Goal: Information Seeking & Learning: Learn about a topic

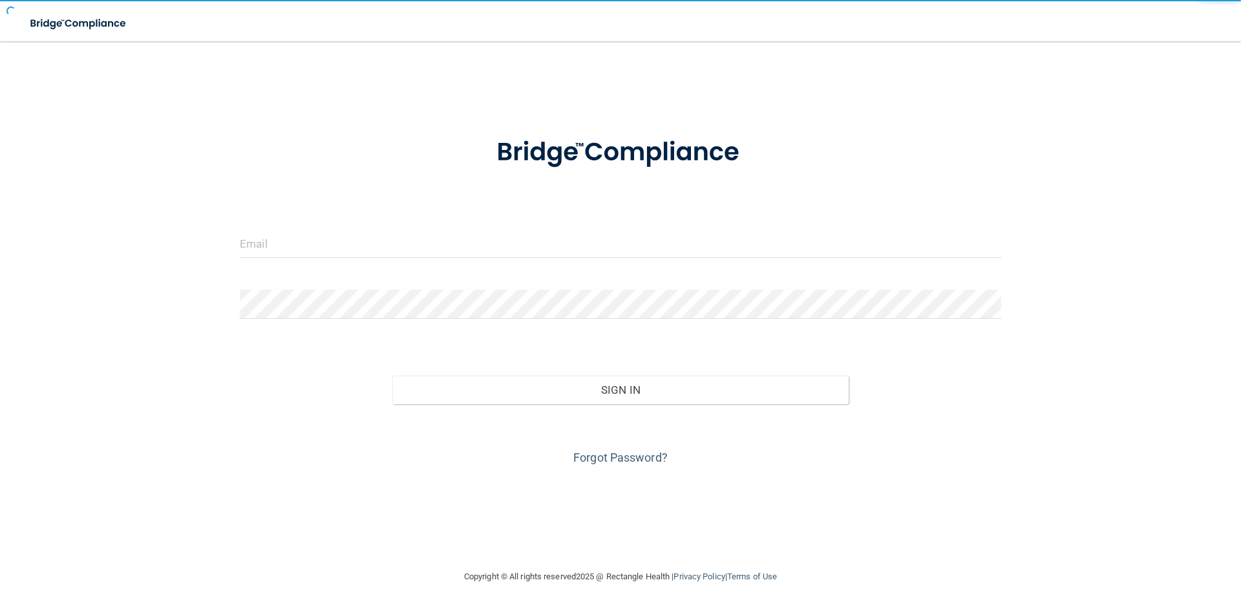
click at [387, 204] on form "Invalid email/password. You don't have permission to access that page. Sign In …" at bounding box center [620, 293] width 761 height 349
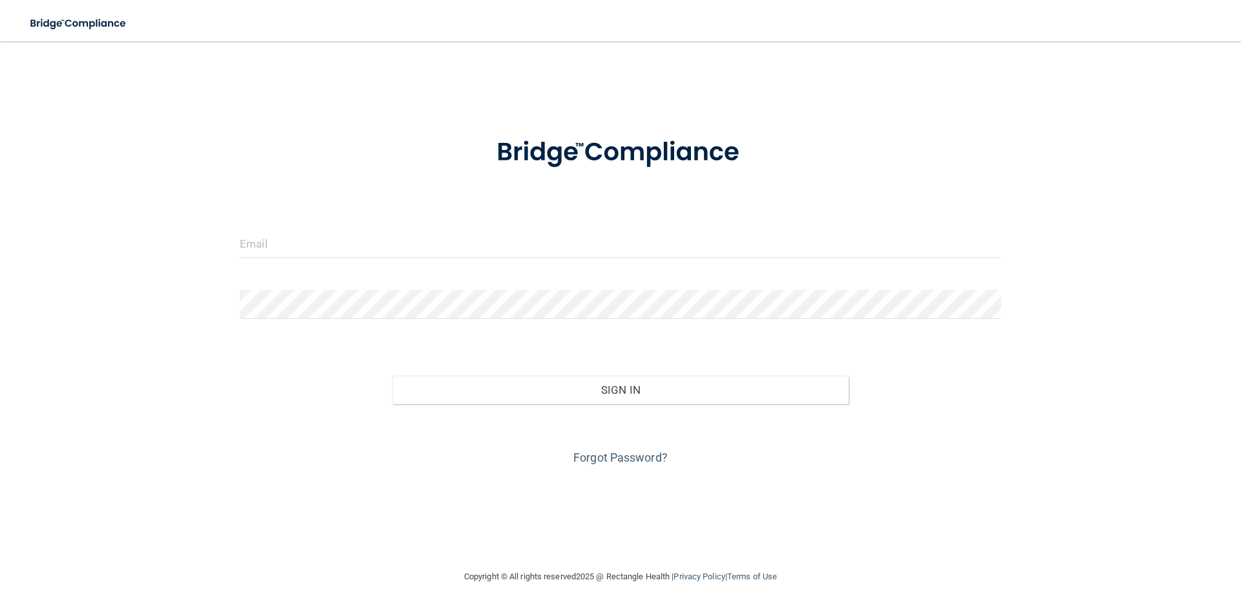
click at [363, 228] on form "Invalid email/password. You don't have permission to access that page. Sign In …" at bounding box center [620, 293] width 761 height 349
click at [342, 255] on input "email" at bounding box center [620, 243] width 761 height 29
type input "[PERSON_NAME][EMAIL_ADDRESS][DOMAIN_NAME]"
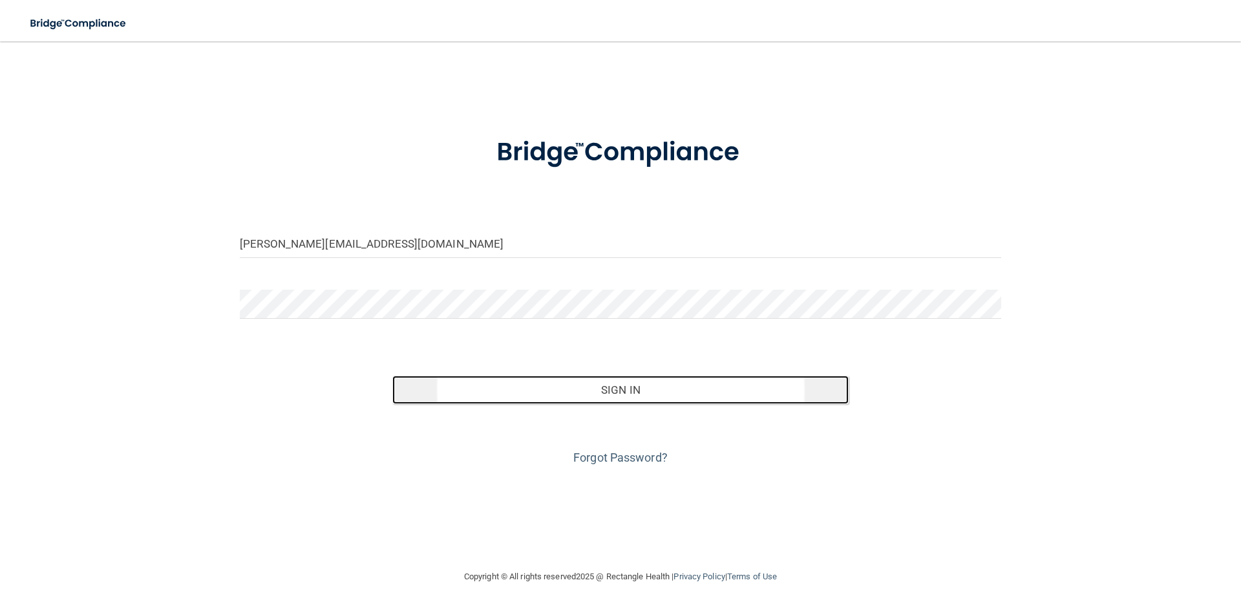
drag, startPoint x: 658, startPoint y: 390, endPoint x: 659, endPoint y: 398, distance: 8.5
click at [659, 397] on button "Sign In" at bounding box center [620, 389] width 457 height 28
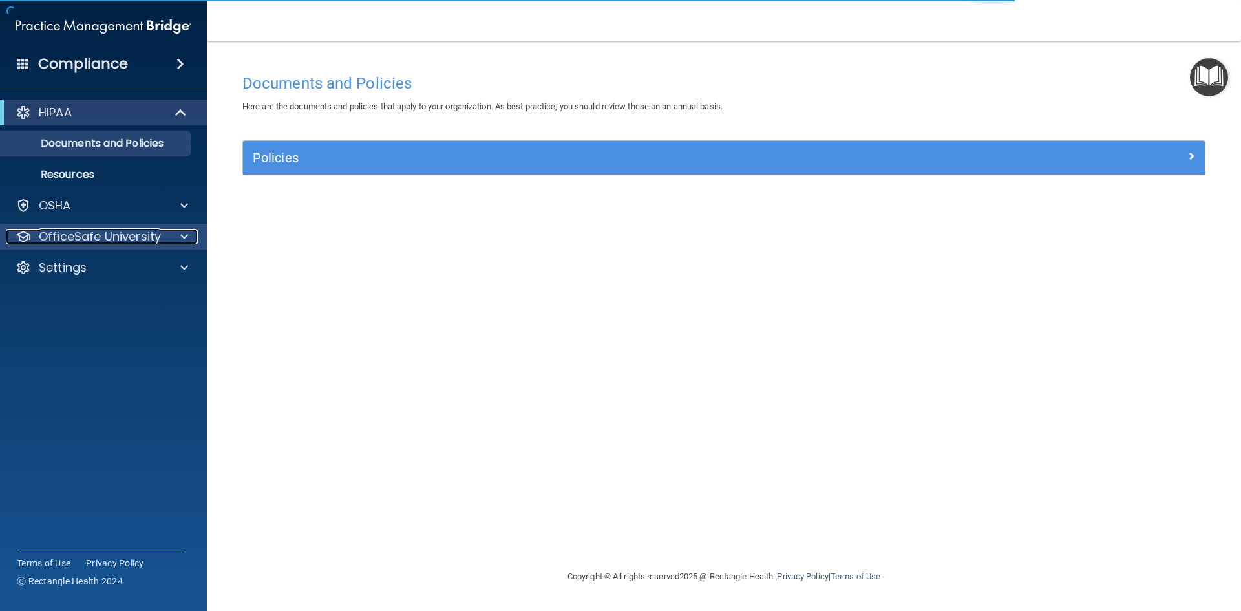
click at [180, 234] on span at bounding box center [184, 237] width 8 height 16
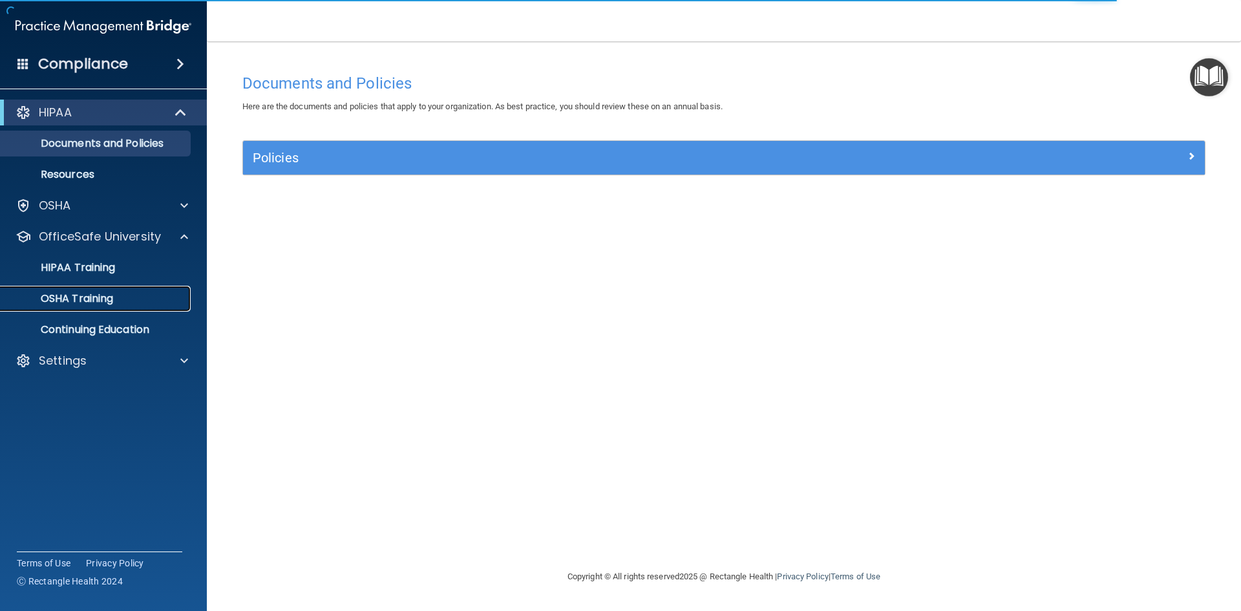
click at [108, 295] on p "OSHA Training" at bounding box center [60, 298] width 105 height 13
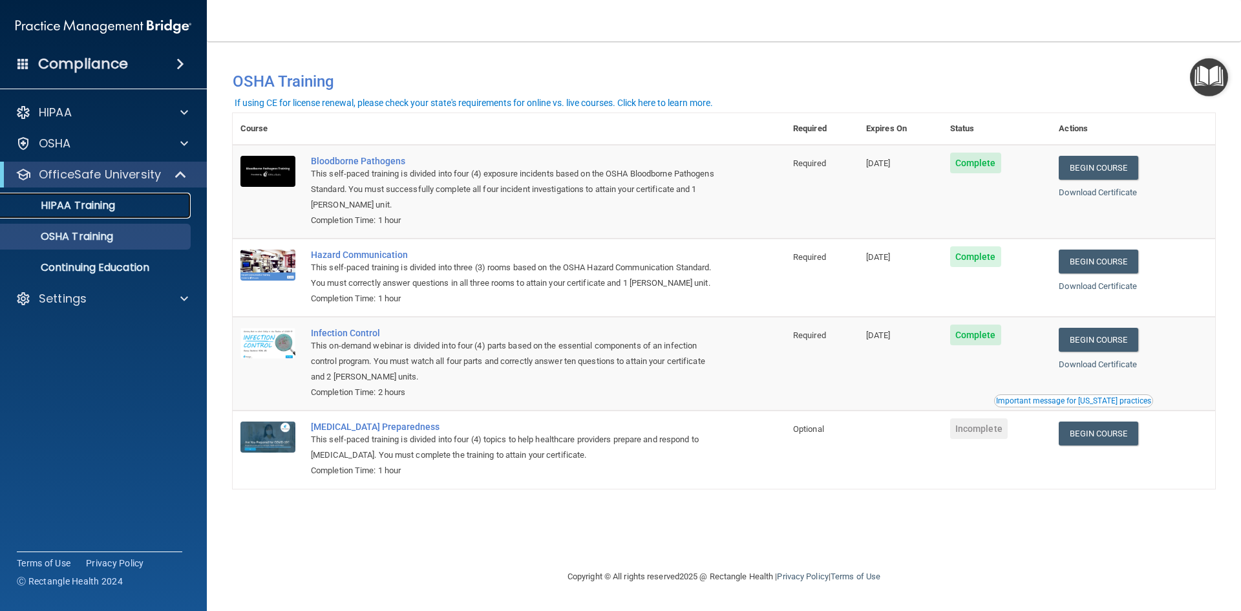
click at [151, 211] on div "HIPAA Training" at bounding box center [96, 205] width 176 height 13
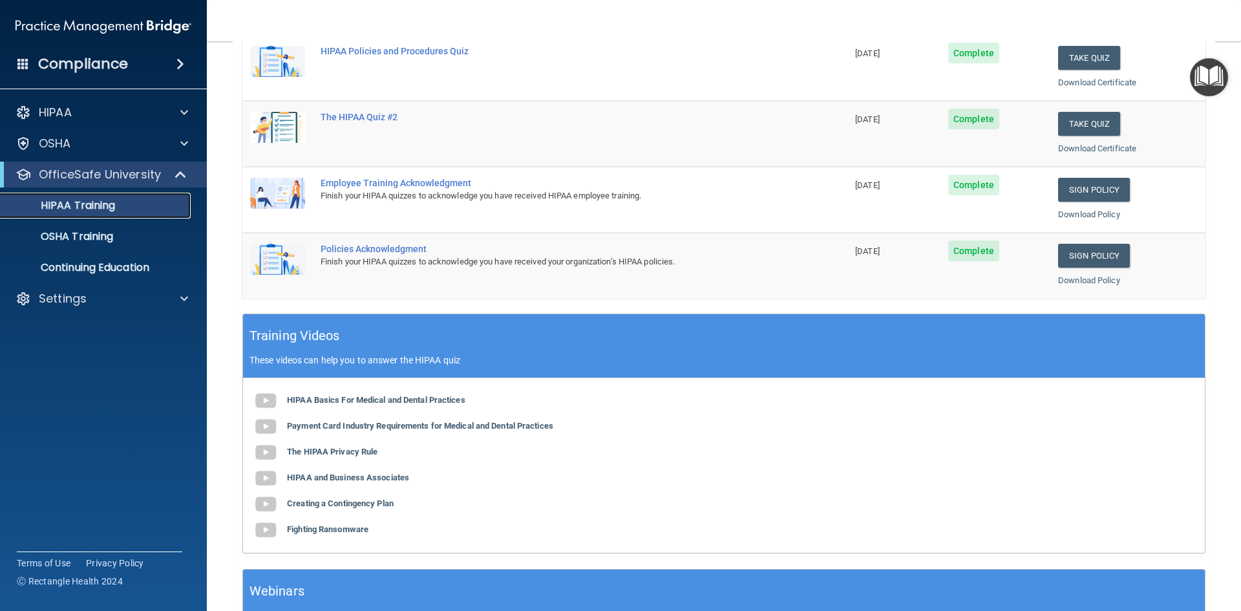
scroll to position [65, 0]
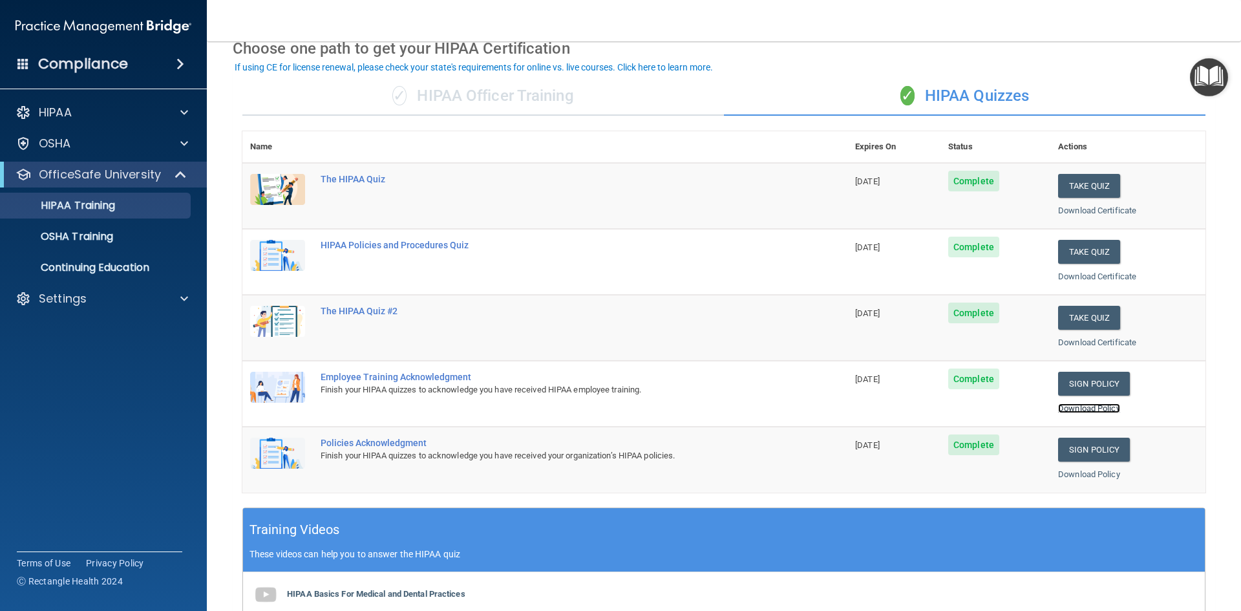
click at [1077, 406] on link "Download Policy" at bounding box center [1089, 408] width 62 height 10
click at [1091, 478] on link "Download Policy" at bounding box center [1089, 474] width 62 height 10
click at [167, 267] on p "Continuing Education" at bounding box center [96, 267] width 176 height 13
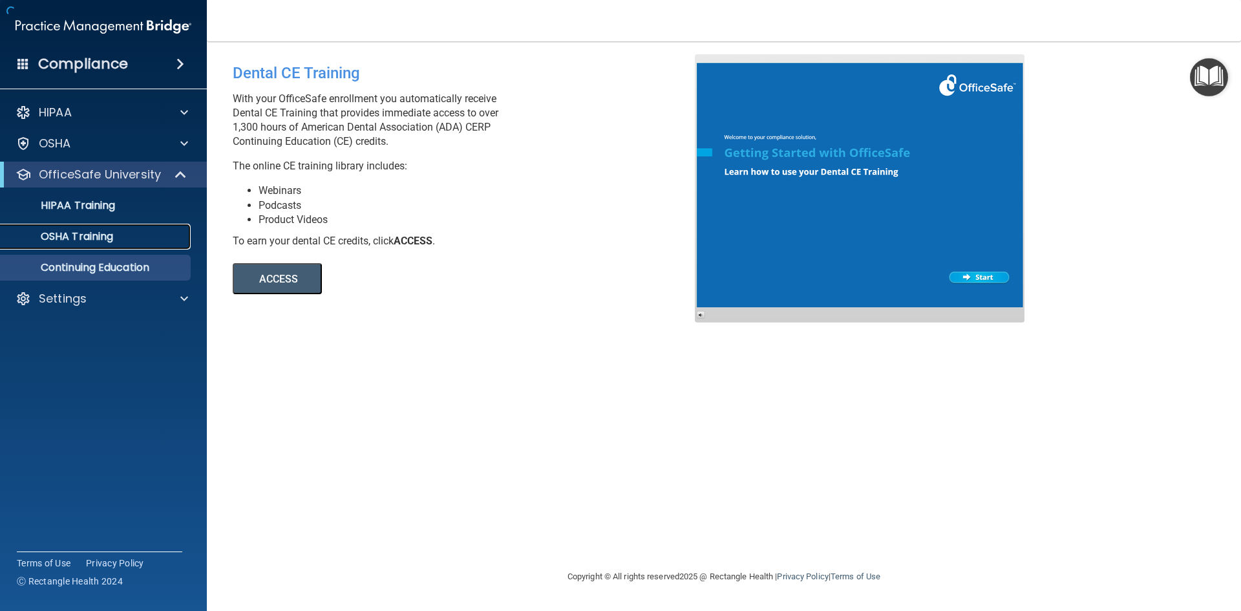
click at [145, 230] on div "OSHA Training" at bounding box center [96, 236] width 176 height 13
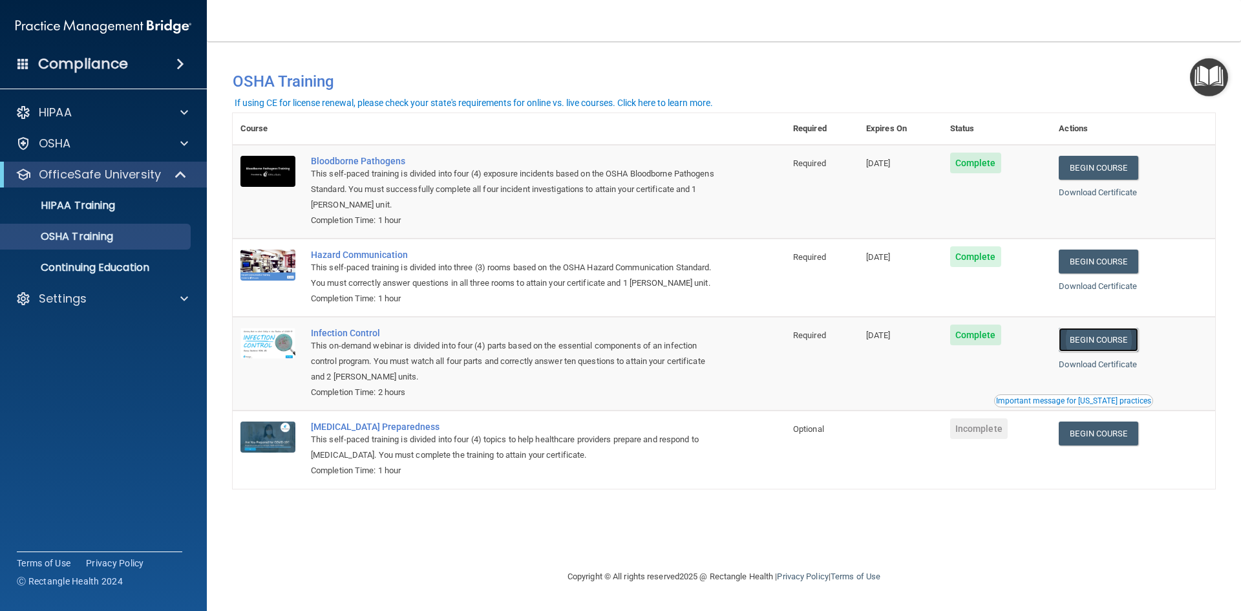
click at [1101, 340] on link "Begin Course" at bounding box center [1098, 340] width 79 height 24
click at [176, 61] on span at bounding box center [180, 64] width 8 height 16
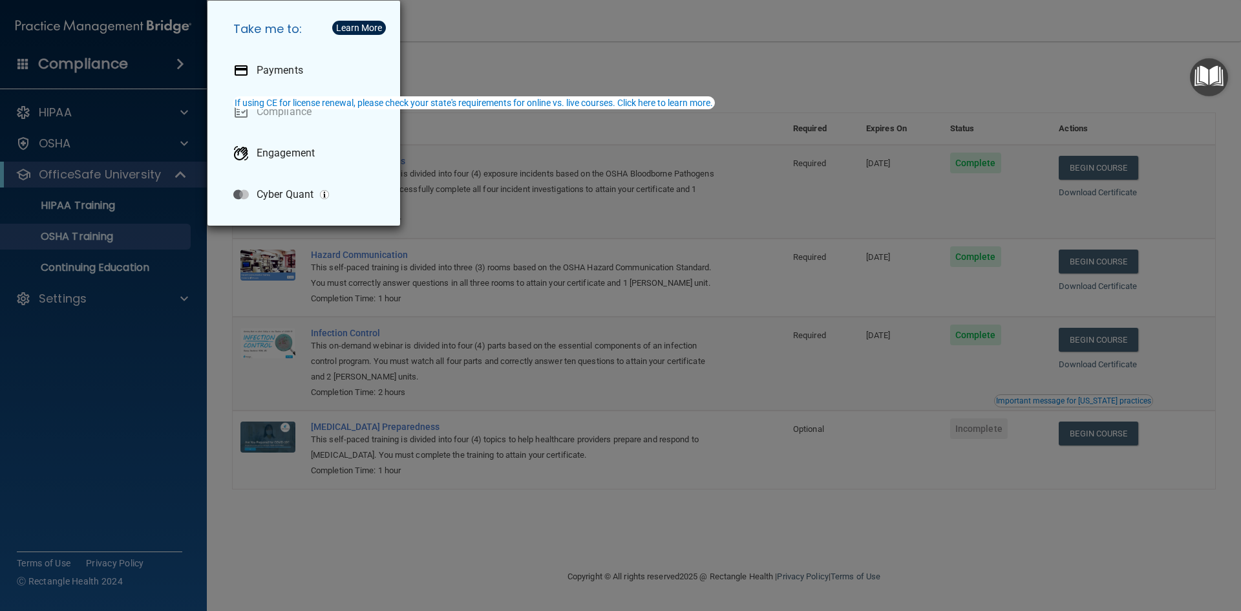
click at [466, 38] on div "Take me to: Payments Compliance Engagement Cyber Quant" at bounding box center [620, 305] width 1241 height 611
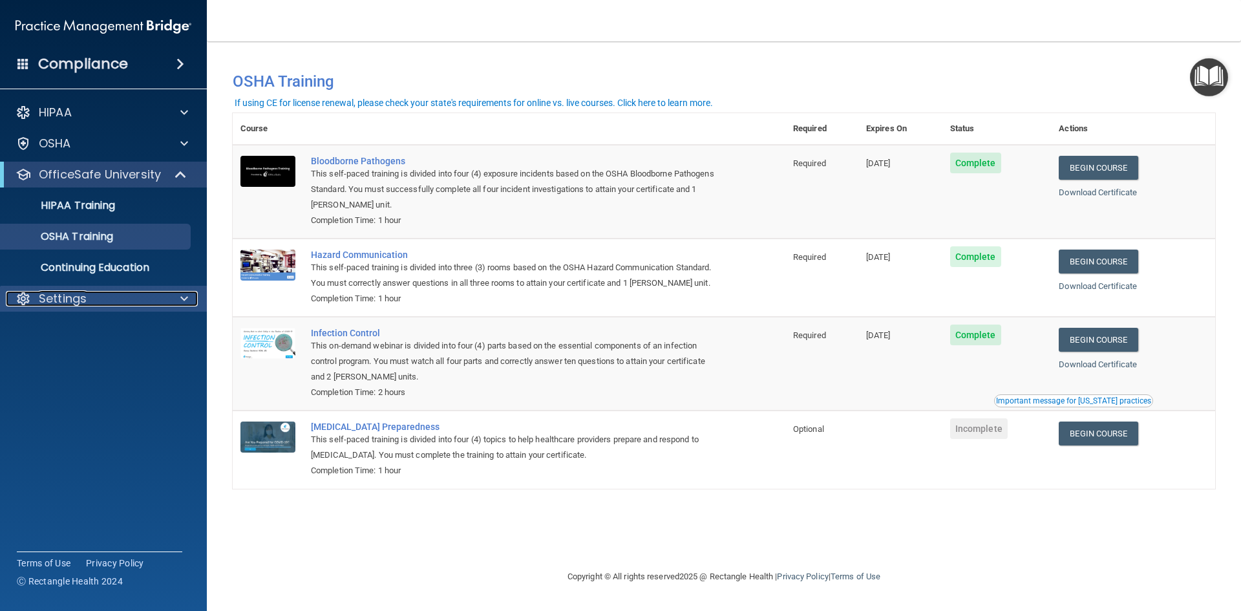
click at [182, 297] on span at bounding box center [184, 299] width 8 height 16
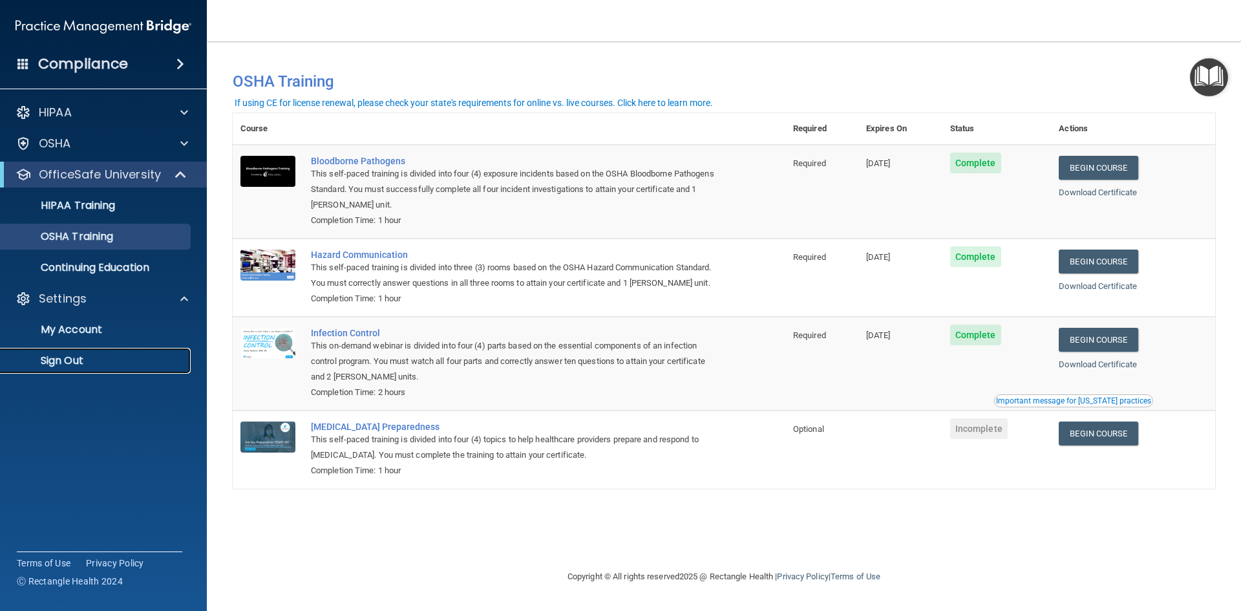
click at [93, 355] on p "Sign Out" at bounding box center [96, 360] width 176 height 13
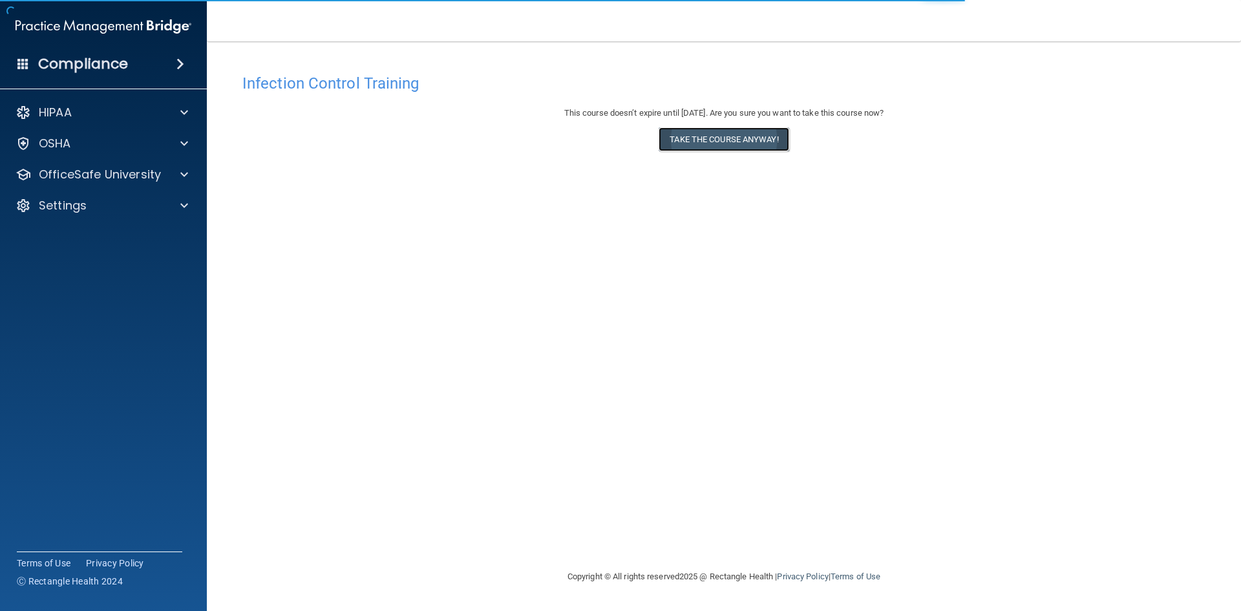
click at [723, 143] on button "Take the course anyway!" at bounding box center [723, 139] width 130 height 24
